Goal: Check status: Check status

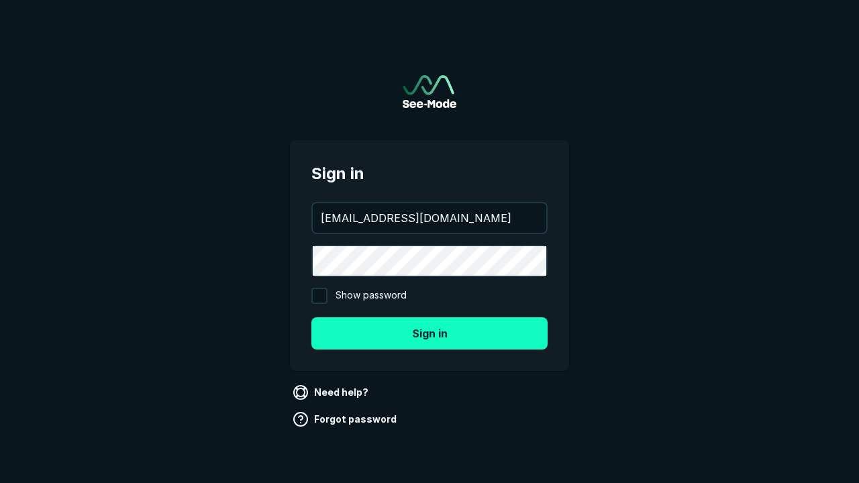
click at [429, 333] on button "Sign in" at bounding box center [429, 333] width 236 height 32
